Goal: Information Seeking & Learning: Find specific page/section

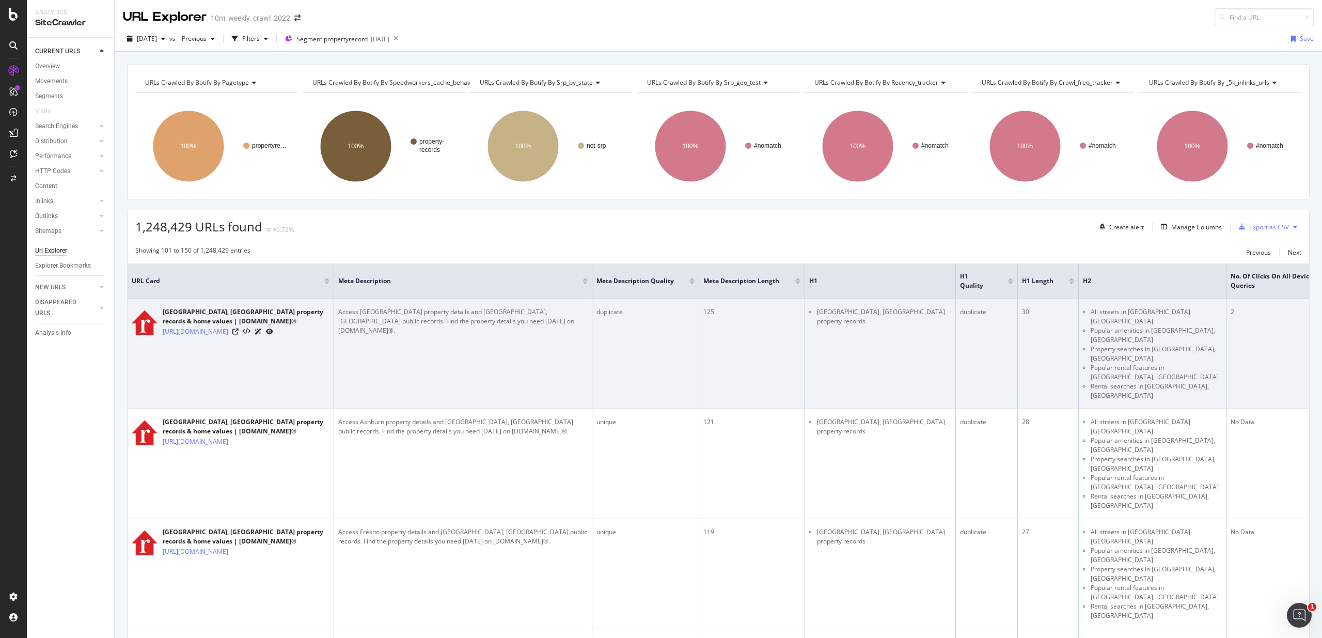
click at [212, 310] on div "[GEOGRAPHIC_DATA], [GEOGRAPHIC_DATA] property records & home values | [DOMAIN_N…" at bounding box center [246, 316] width 167 height 19
drag, startPoint x: 212, startPoint y: 310, endPoint x: 190, endPoint y: 322, distance: 24.7
click at [190, 322] on div "[GEOGRAPHIC_DATA], [GEOGRAPHIC_DATA] property records & home values | [DOMAIN_N…" at bounding box center [246, 316] width 167 height 19
click at [189, 322] on div "[GEOGRAPHIC_DATA], [GEOGRAPHIC_DATA] property records & home values | [DOMAIN_N…" at bounding box center [246, 316] width 167 height 19
drag, startPoint x: 189, startPoint y: 322, endPoint x: 165, endPoint y: 311, distance: 26.6
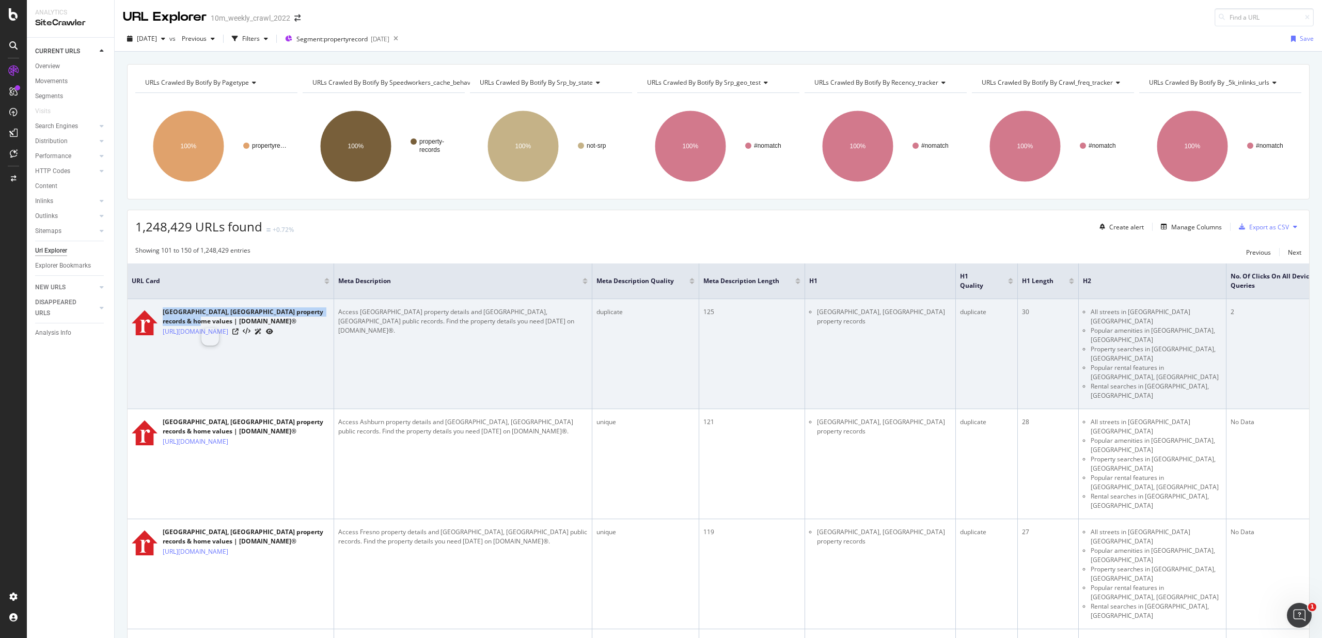
click at [166, 312] on div "[GEOGRAPHIC_DATA], [GEOGRAPHIC_DATA] property records & home values | [DOMAIN_N…" at bounding box center [246, 316] width 167 height 19
click at [165, 311] on div "[GEOGRAPHIC_DATA], [GEOGRAPHIC_DATA] property records & home values | [DOMAIN_N…" at bounding box center [246, 316] width 167 height 19
drag, startPoint x: 165, startPoint y: 311, endPoint x: 189, endPoint y: 321, distance: 26.2
click at [189, 321] on div "[GEOGRAPHIC_DATA], [GEOGRAPHIC_DATA] property records & home values | [DOMAIN_N…" at bounding box center [246, 316] width 167 height 19
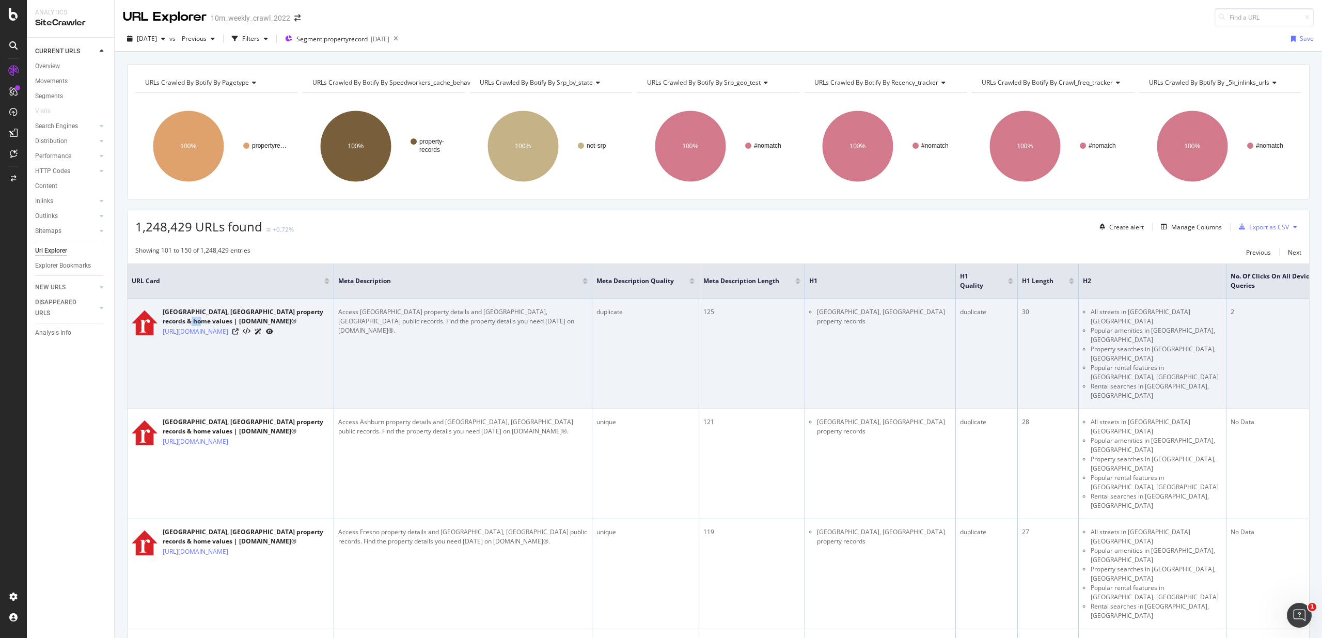
click at [189, 321] on div "[GEOGRAPHIC_DATA], [GEOGRAPHIC_DATA] property records & home values | [DOMAIN_N…" at bounding box center [246, 316] width 167 height 19
drag, startPoint x: 189, startPoint y: 321, endPoint x: 198, endPoint y: 313, distance: 11.7
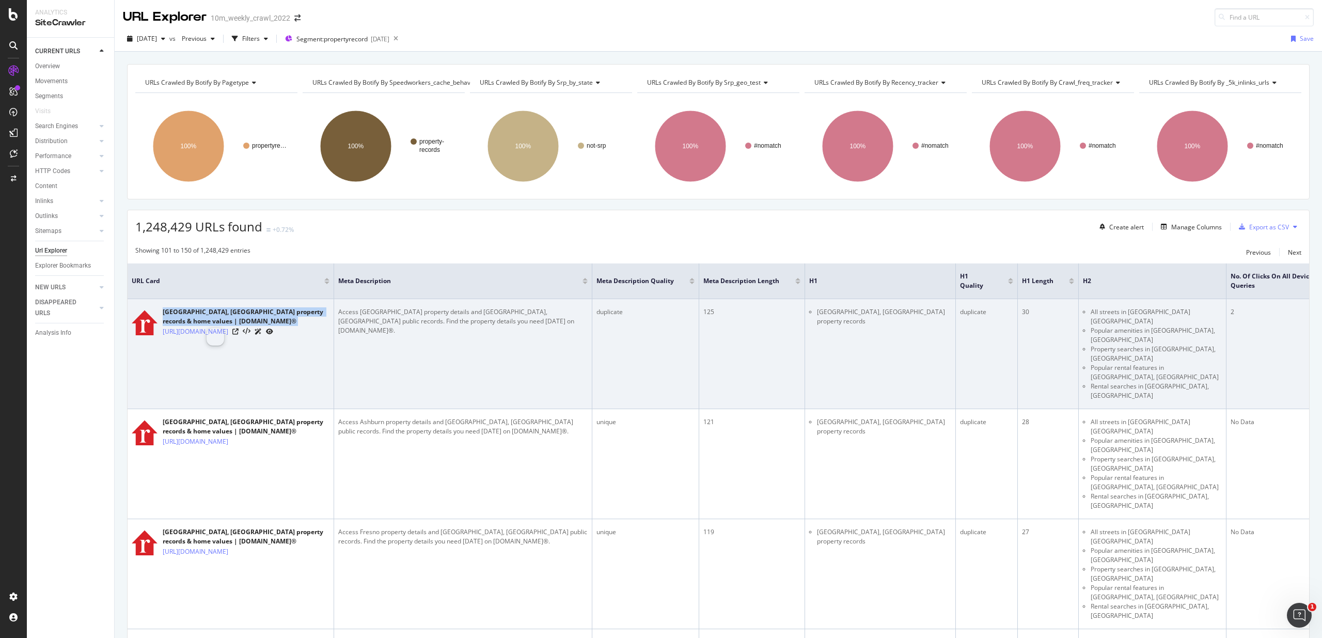
click at [198, 313] on div "[GEOGRAPHIC_DATA], [GEOGRAPHIC_DATA] property records & home values | [DOMAIN_N…" at bounding box center [246, 316] width 167 height 19
drag, startPoint x: 198, startPoint y: 313, endPoint x: 373, endPoint y: 311, distance: 175.0
click at [373, 311] on tr "[GEOGRAPHIC_DATA], [GEOGRAPHIC_DATA] property records & home values | [DOMAIN_N…" at bounding box center [1074, 354] width 1893 height 110
click at [338, 310] on div "Access [GEOGRAPHIC_DATA] property details and [GEOGRAPHIC_DATA], [GEOGRAPHIC_DA…" at bounding box center [462, 321] width 249 height 28
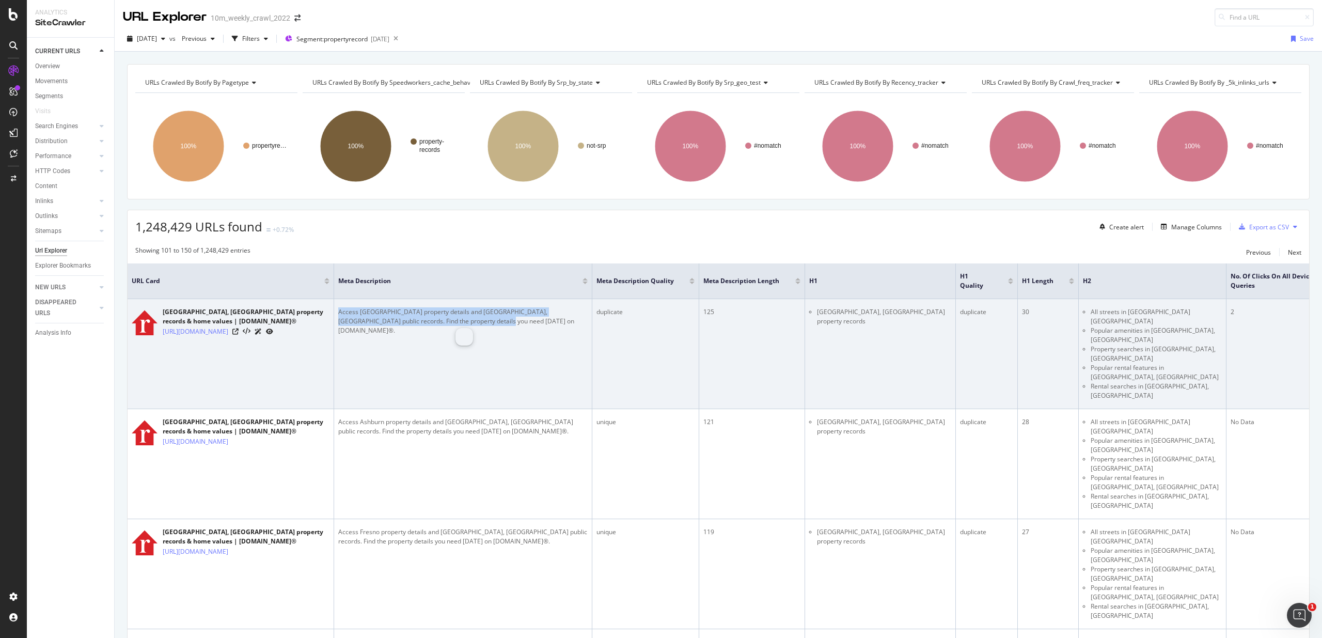
drag, startPoint x: 338, startPoint y: 311, endPoint x: 447, endPoint y: 322, distance: 110.0
click at [447, 322] on div "Access [GEOGRAPHIC_DATA] property details and [GEOGRAPHIC_DATA], [GEOGRAPHIC_DA…" at bounding box center [462, 321] width 249 height 28
click at [447, 323] on div "Access [GEOGRAPHIC_DATA] property details and [GEOGRAPHIC_DATA], [GEOGRAPHIC_DA…" at bounding box center [462, 321] width 249 height 28
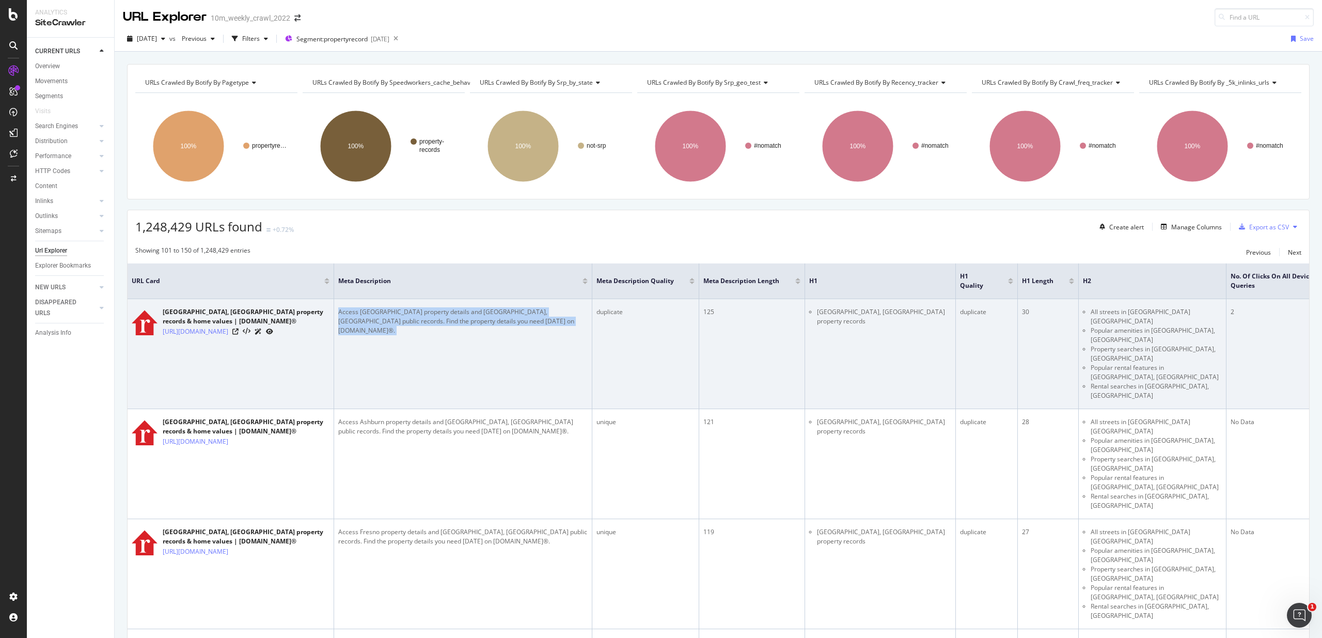
click at [439, 322] on div "Access [GEOGRAPHIC_DATA] property details and [GEOGRAPHIC_DATA], [GEOGRAPHIC_DA…" at bounding box center [462, 321] width 249 height 28
drag, startPoint x: 439, startPoint y: 322, endPoint x: 341, endPoint y: 313, distance: 99.0
click at [341, 313] on div "Access [GEOGRAPHIC_DATA] property details and [GEOGRAPHIC_DATA], [GEOGRAPHIC_DA…" at bounding box center [462, 321] width 249 height 28
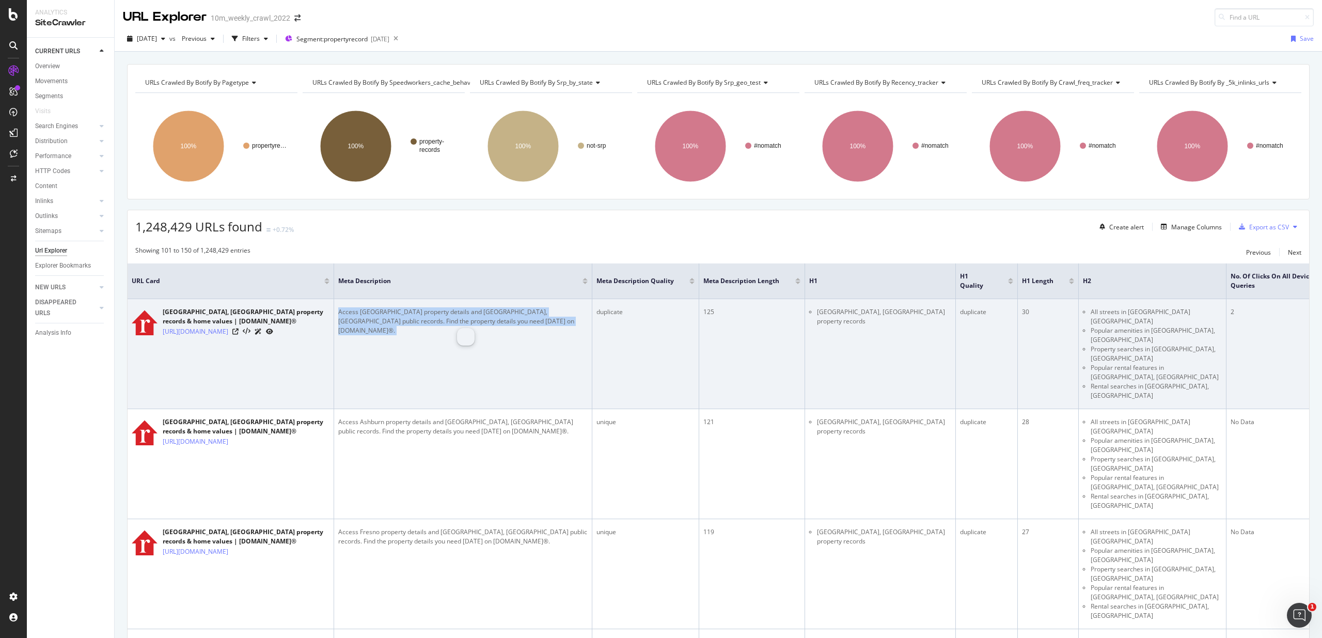
click at [341, 313] on div "Access [GEOGRAPHIC_DATA] property details and [GEOGRAPHIC_DATA], [GEOGRAPHIC_DA…" at bounding box center [462, 321] width 249 height 28
drag, startPoint x: 341, startPoint y: 313, endPoint x: 444, endPoint y: 322, distance: 103.2
click at [444, 322] on div "Access [GEOGRAPHIC_DATA] property details and [GEOGRAPHIC_DATA], [GEOGRAPHIC_DA…" at bounding box center [462, 321] width 249 height 28
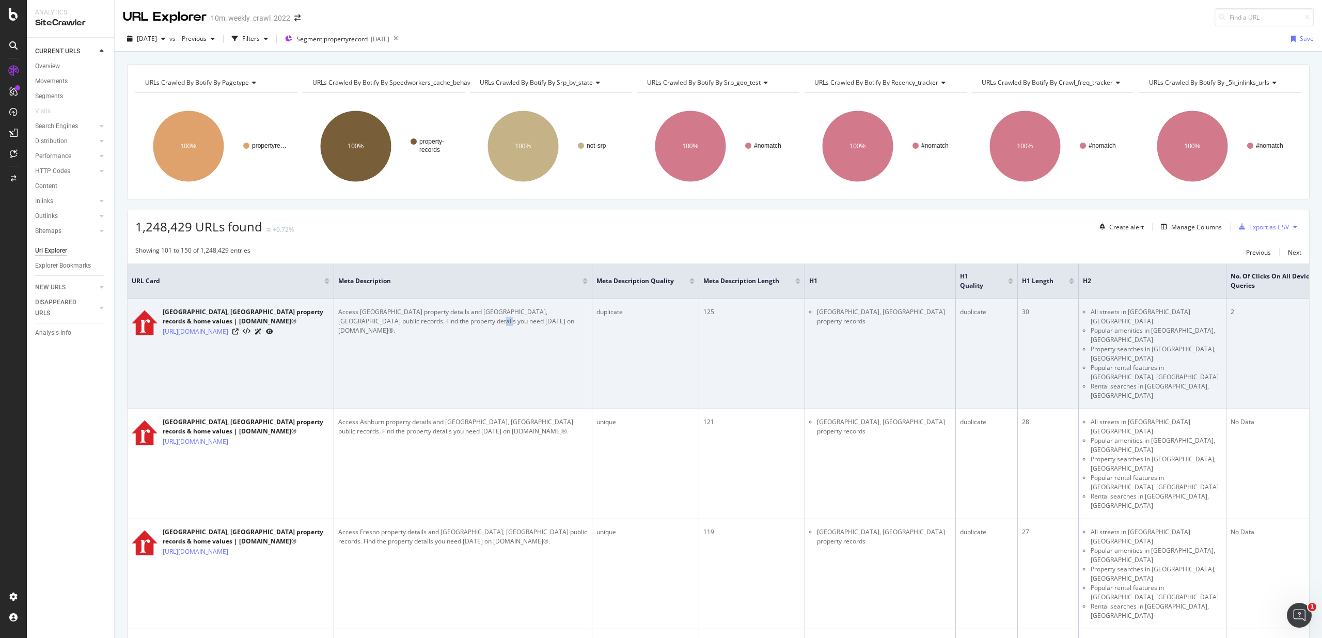
click at [444, 322] on div "Access [GEOGRAPHIC_DATA] property details and [GEOGRAPHIC_DATA], [GEOGRAPHIC_DA…" at bounding box center [462, 321] width 249 height 28
click at [443, 322] on div "Access [GEOGRAPHIC_DATA] property details and [GEOGRAPHIC_DATA], [GEOGRAPHIC_DA…" at bounding box center [462, 321] width 249 height 28
click at [417, 323] on div "Access [GEOGRAPHIC_DATA] property details and [GEOGRAPHIC_DATA], [GEOGRAPHIC_DA…" at bounding box center [462, 321] width 249 height 28
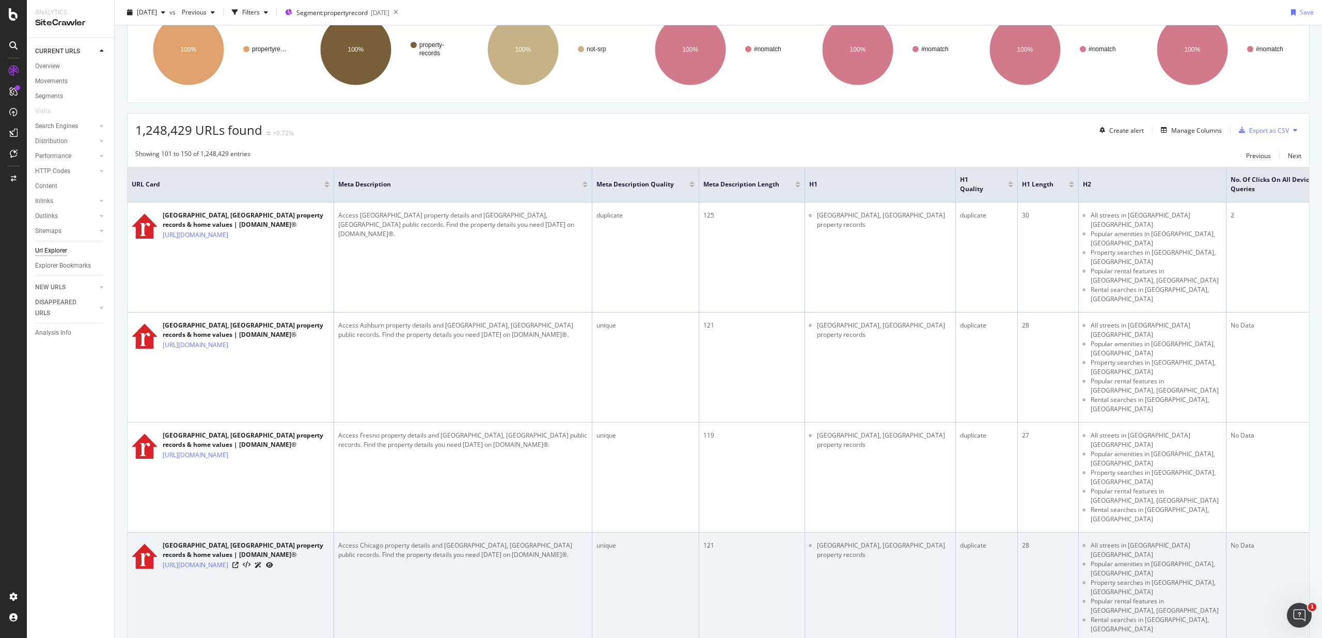
scroll to position [98, 0]
